Goal: Check status: Check status

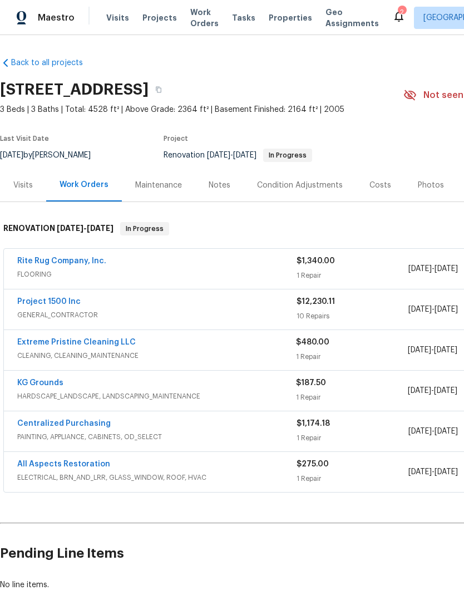
click at [34, 264] on link "Rite Rug Company, Inc." at bounding box center [61, 261] width 89 height 8
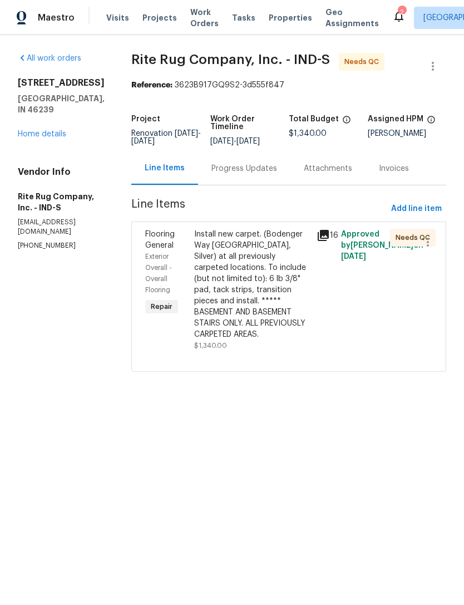
click at [277, 174] on div "Progress Updates" at bounding box center [245, 168] width 66 height 11
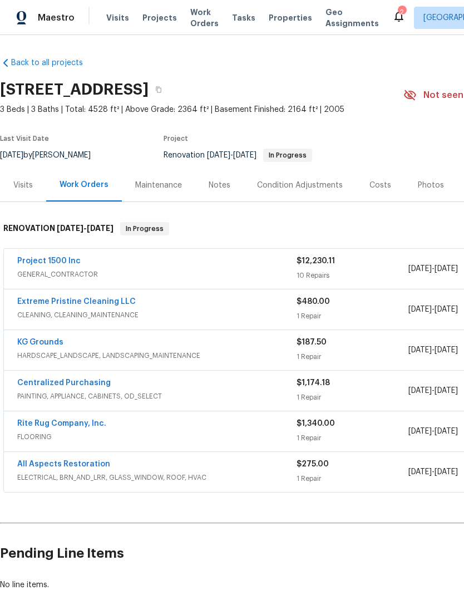
click at [31, 260] on link "Project 1500 Inc" at bounding box center [48, 261] width 63 height 8
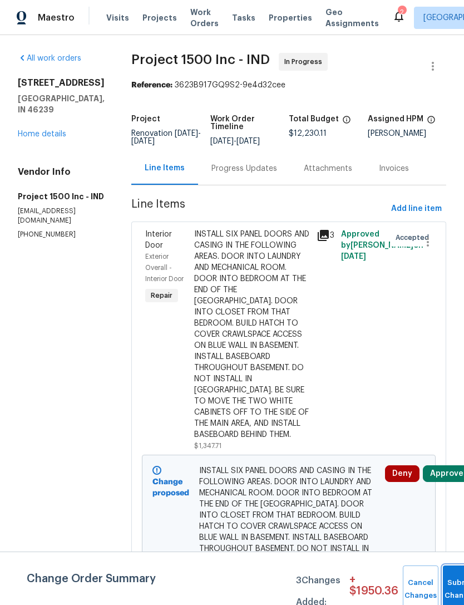
click at [449, 579] on button "Submit Changes" at bounding box center [461, 590] width 36 height 48
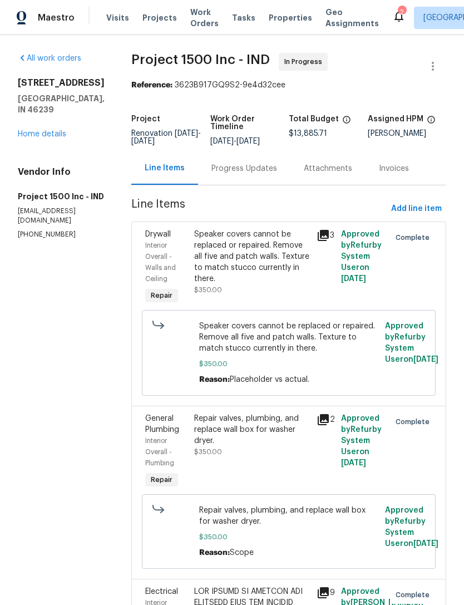
click at [35, 130] on link "Home details" at bounding box center [42, 134] width 48 height 8
